Goal: Check status

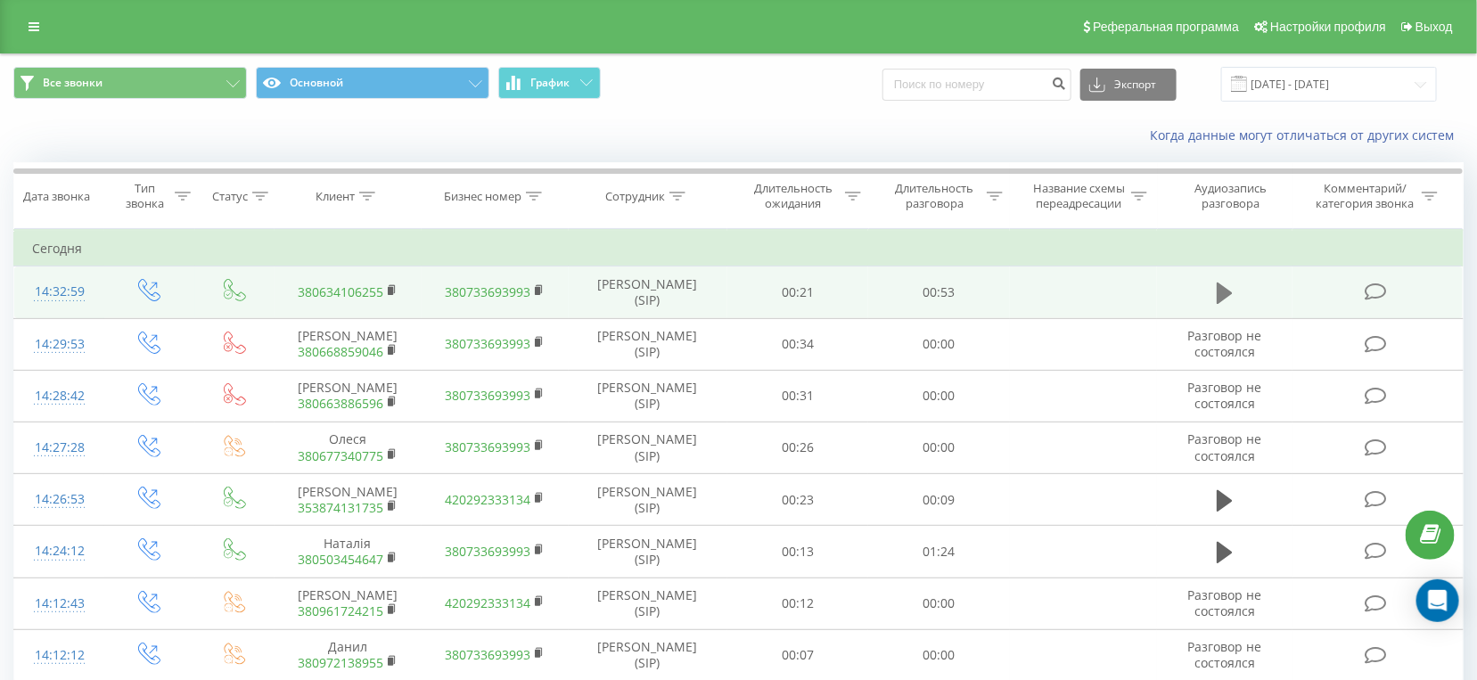
click at [1224, 292] on icon at bounding box center [1225, 293] width 16 height 21
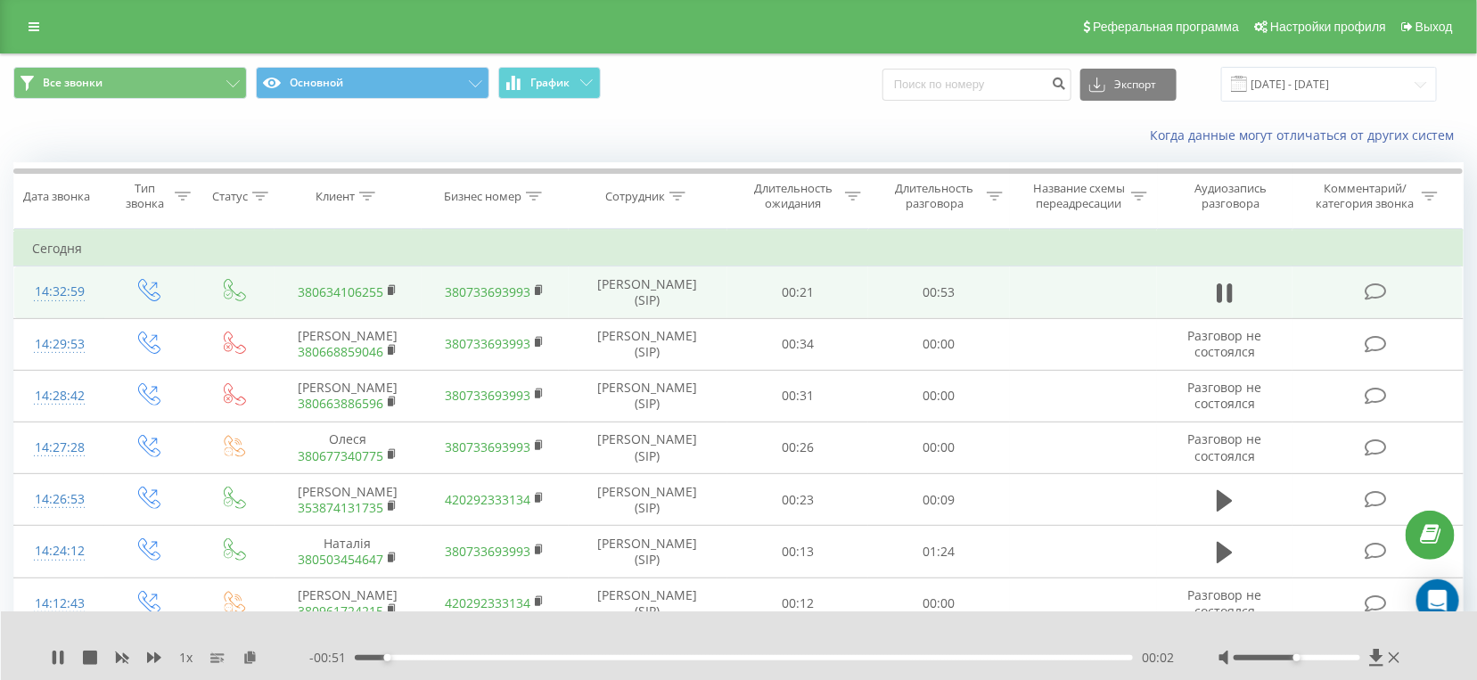
click at [804, 663] on div "- 00:51 00:02 00:02" at bounding box center [741, 658] width 865 height 18
click at [796, 657] on div "00:30" at bounding box center [744, 657] width 778 height 5
drag, startPoint x: 1323, startPoint y: 660, endPoint x: 1339, endPoint y: 661, distance: 16.1
click at [1339, 661] on div at bounding box center [1297, 657] width 127 height 5
click at [897, 654] on div "- 00:21 00:32 00:32" at bounding box center [741, 658] width 865 height 18
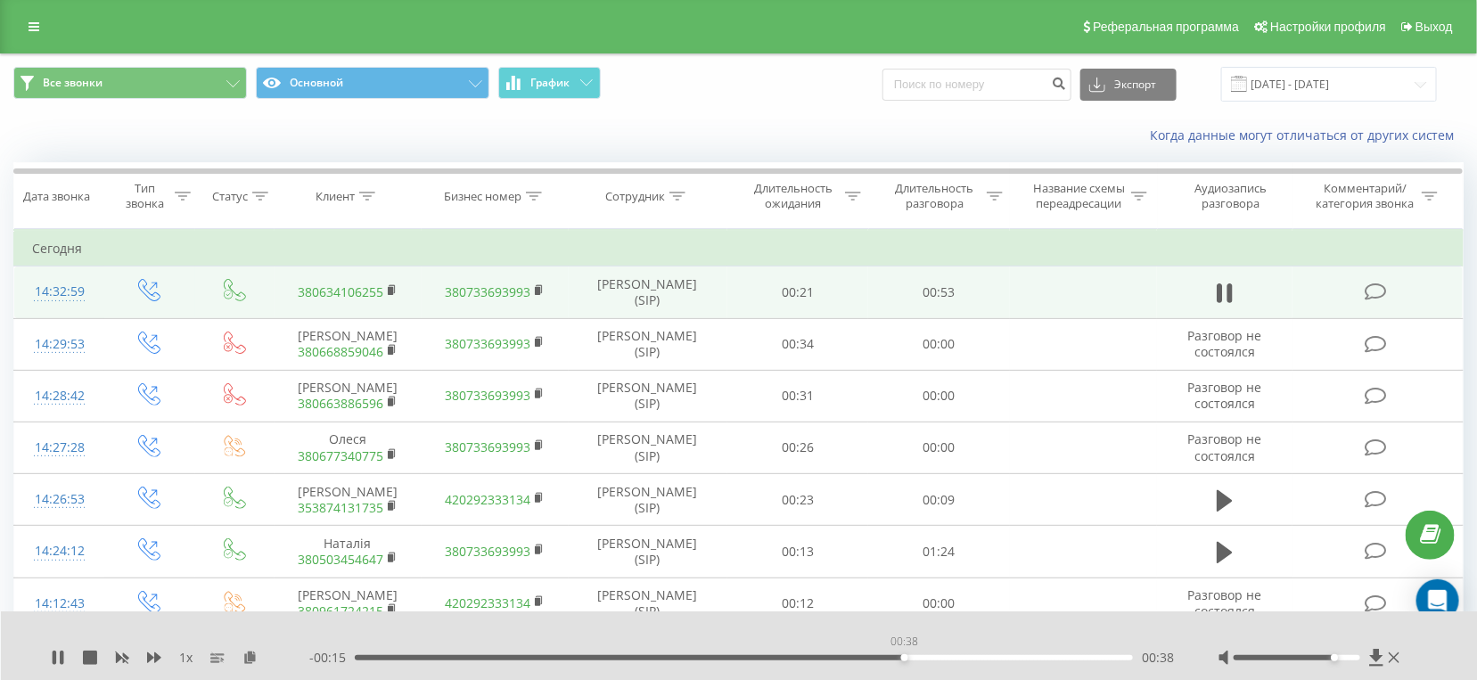
click at [908, 659] on div "00:38" at bounding box center [744, 657] width 778 height 5
drag, startPoint x: 1340, startPoint y: 662, endPoint x: 1373, endPoint y: 654, distance: 33.9
click at [1373, 654] on div at bounding box center [1311, 658] width 185 height 18
click at [1353, 655] on div at bounding box center [1311, 658] width 185 height 18
click at [1354, 657] on div at bounding box center [1297, 657] width 127 height 5
